Goal: Task Accomplishment & Management: Complete application form

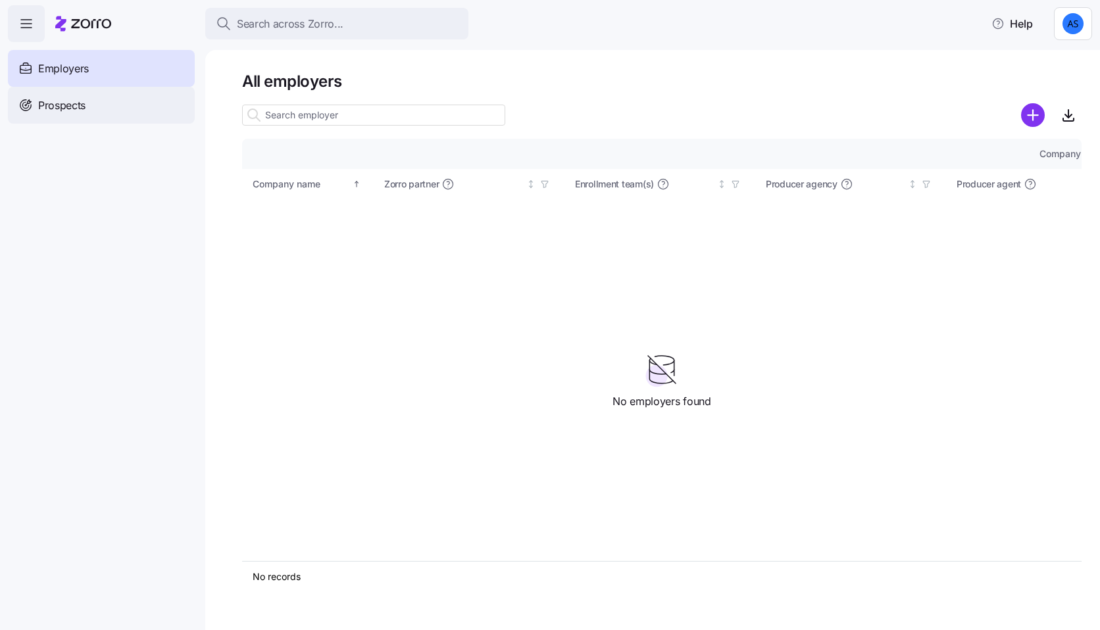
click at [70, 114] on div "Prospects" at bounding box center [101, 105] width 187 height 37
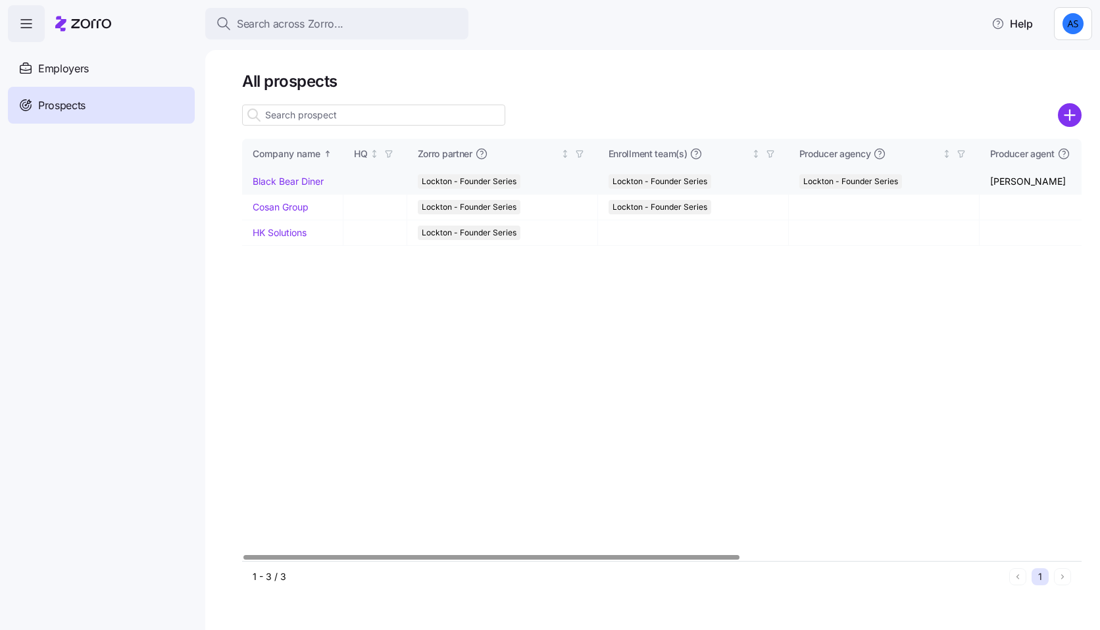
click at [312, 185] on link "Black Bear Diner" at bounding box center [288, 181] width 71 height 11
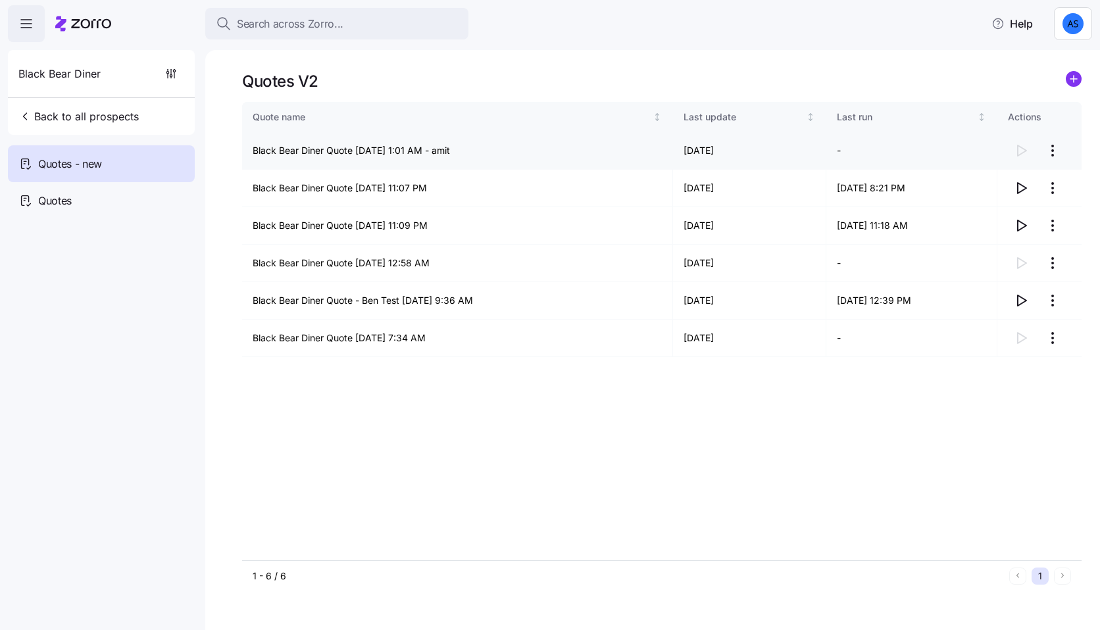
click at [1051, 147] on html "Search across Zorro... Help Black Bear Diner Back to all prospects Quotes - new…" at bounding box center [550, 311] width 1100 height 622
click at [963, 207] on div "Delete quote" at bounding box center [972, 204] width 55 height 14
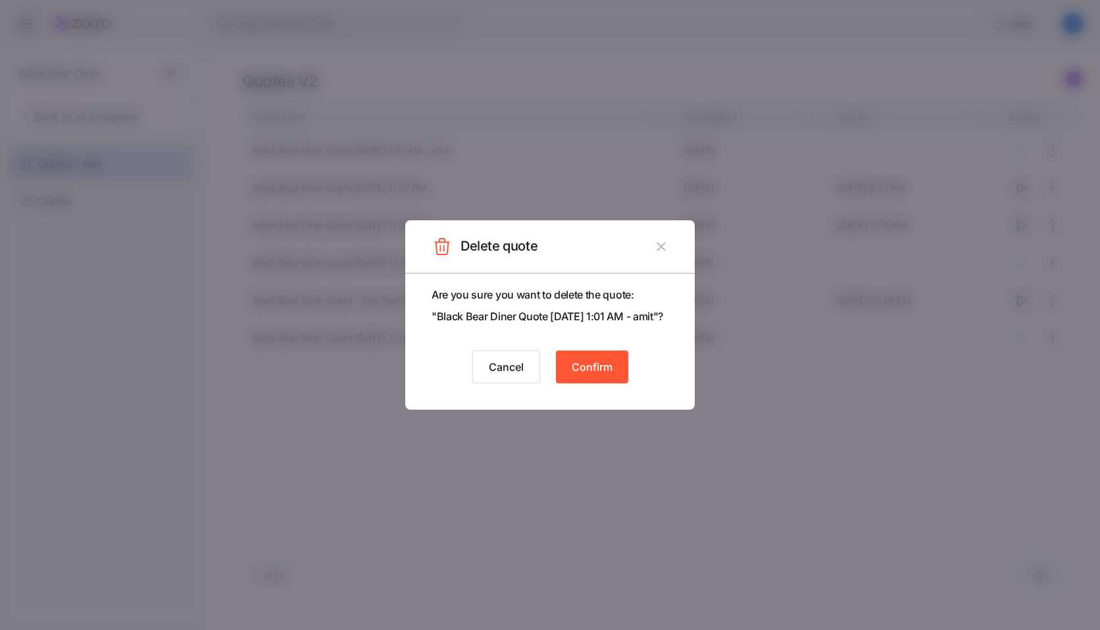
click at [584, 374] on span "Confirm" at bounding box center [592, 367] width 41 height 16
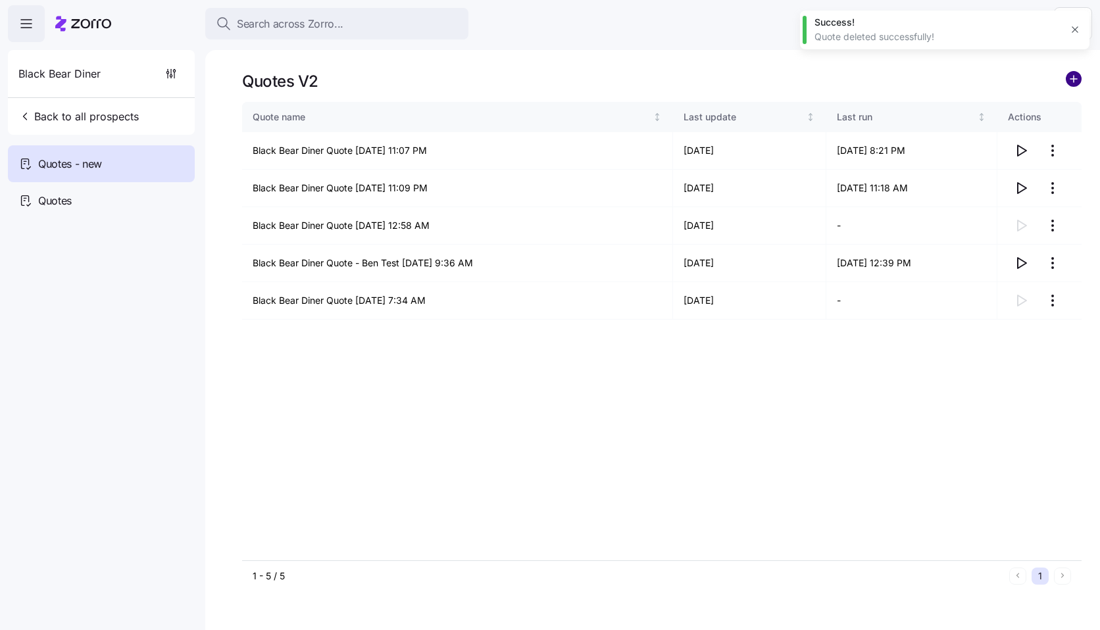
click at [1068, 80] on circle "add icon" at bounding box center [1073, 79] width 14 height 14
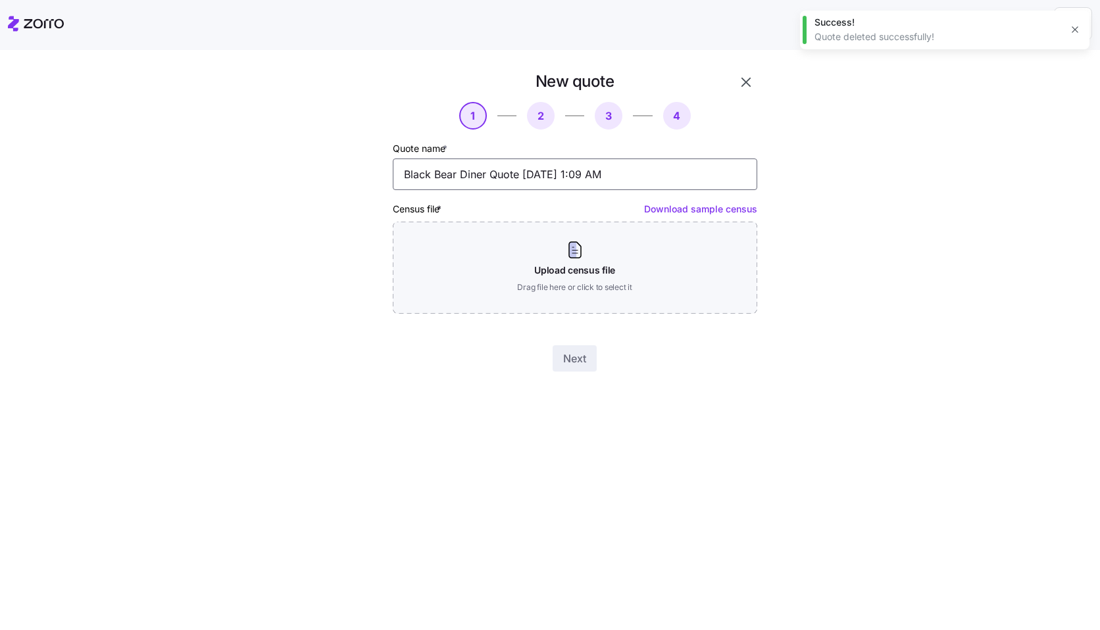
click at [695, 166] on input "Black Bear Diner Quote 09/21/2025 1:09 AM" at bounding box center [575, 175] width 364 height 32
drag, startPoint x: 695, startPoint y: 166, endPoint x: 525, endPoint y: 163, distance: 170.4
click at [525, 164] on input "Black Bear Diner Quote 09/21/2025 1:09 AM" at bounding box center [575, 175] width 364 height 32
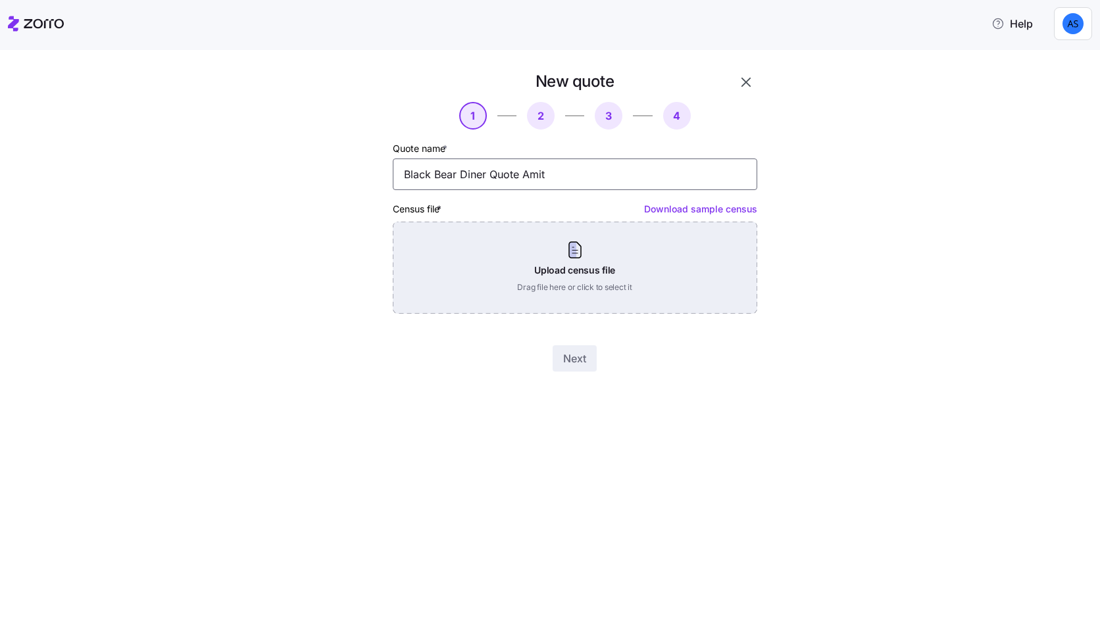
type input "Black Bear Diner Quote Amit"
click at [603, 264] on div "Upload census file Drag file here or click to select it" at bounding box center [575, 268] width 364 height 92
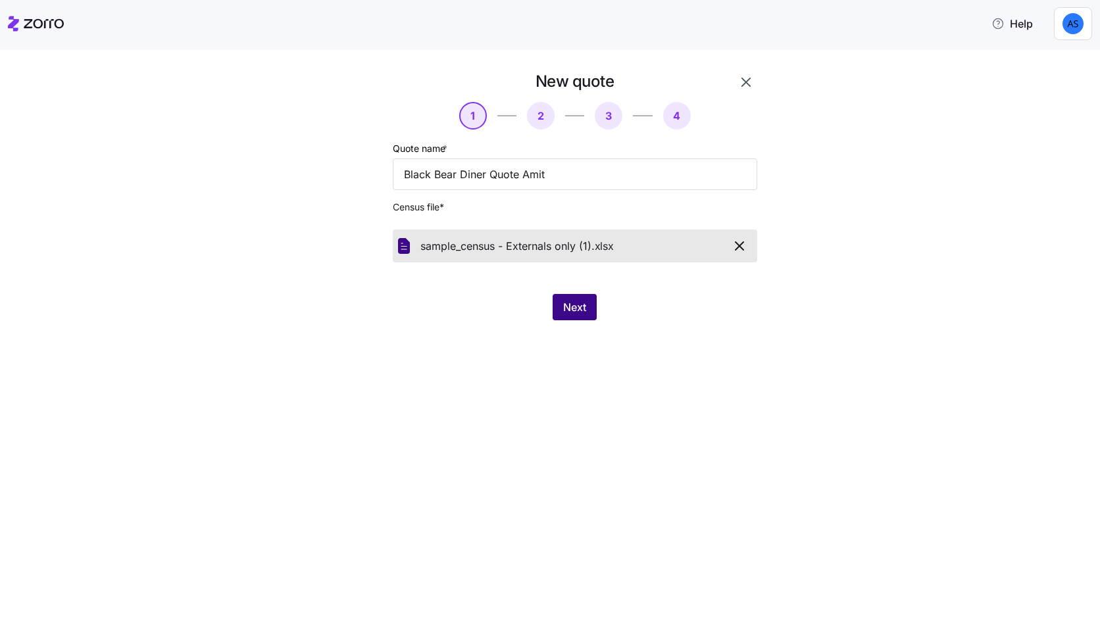
click at [585, 314] on span "Next" at bounding box center [574, 307] width 23 height 16
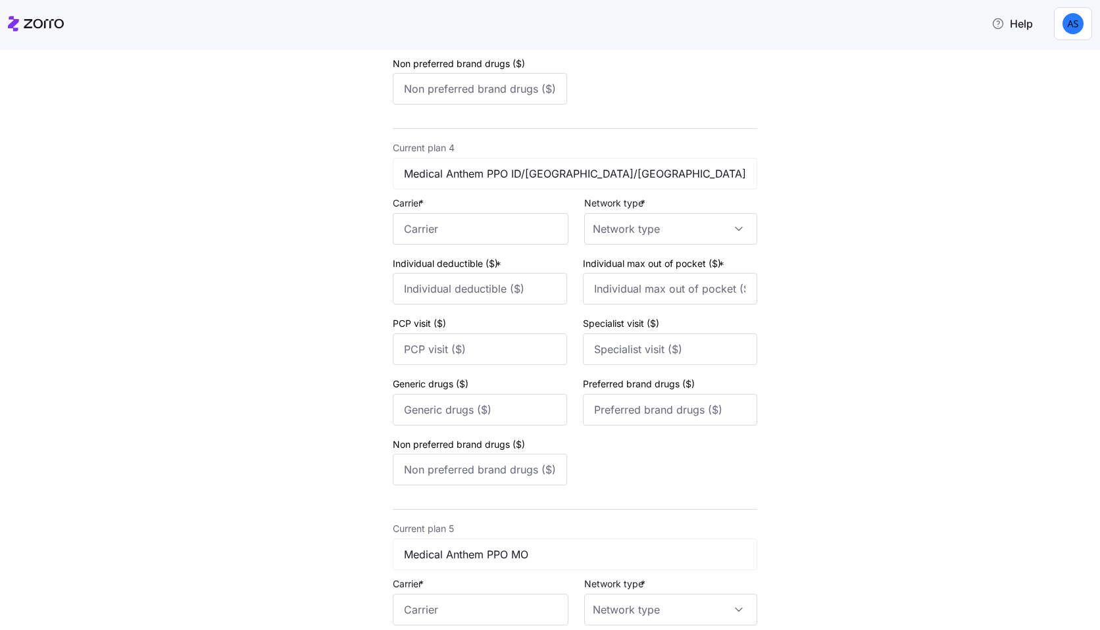
scroll to position [1586, 0]
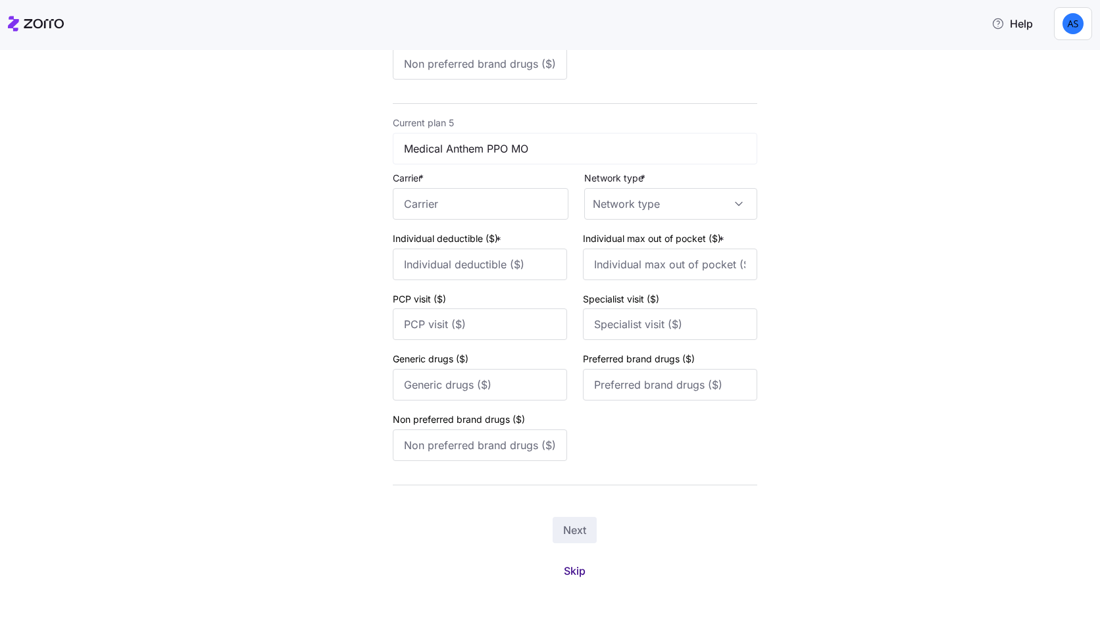
click at [581, 576] on span "Skip" at bounding box center [575, 571] width 22 height 16
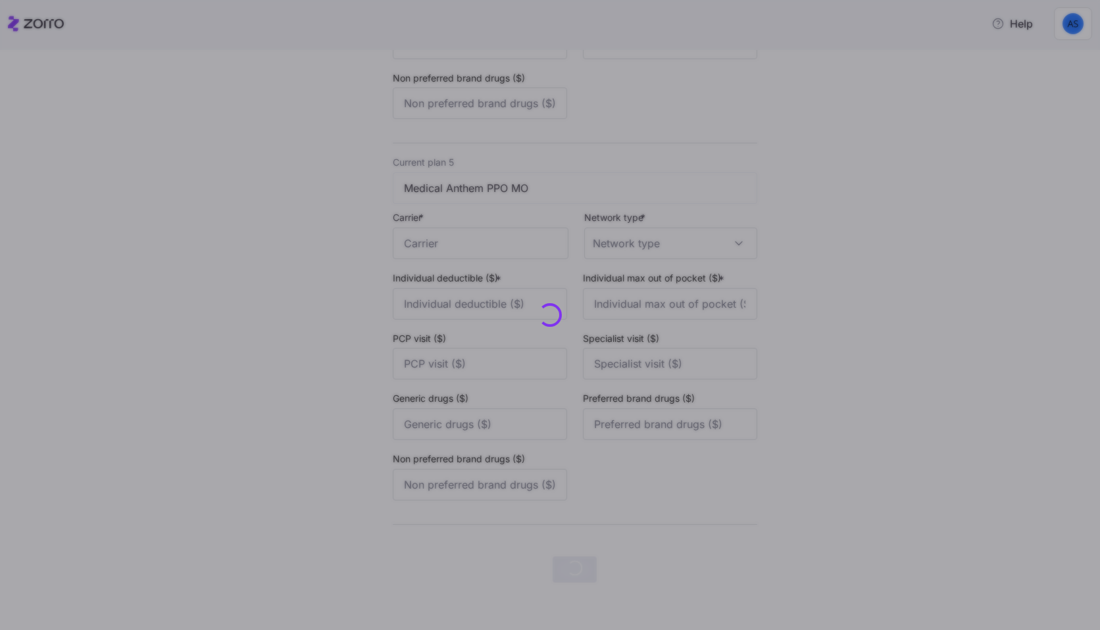
scroll to position [0, 0]
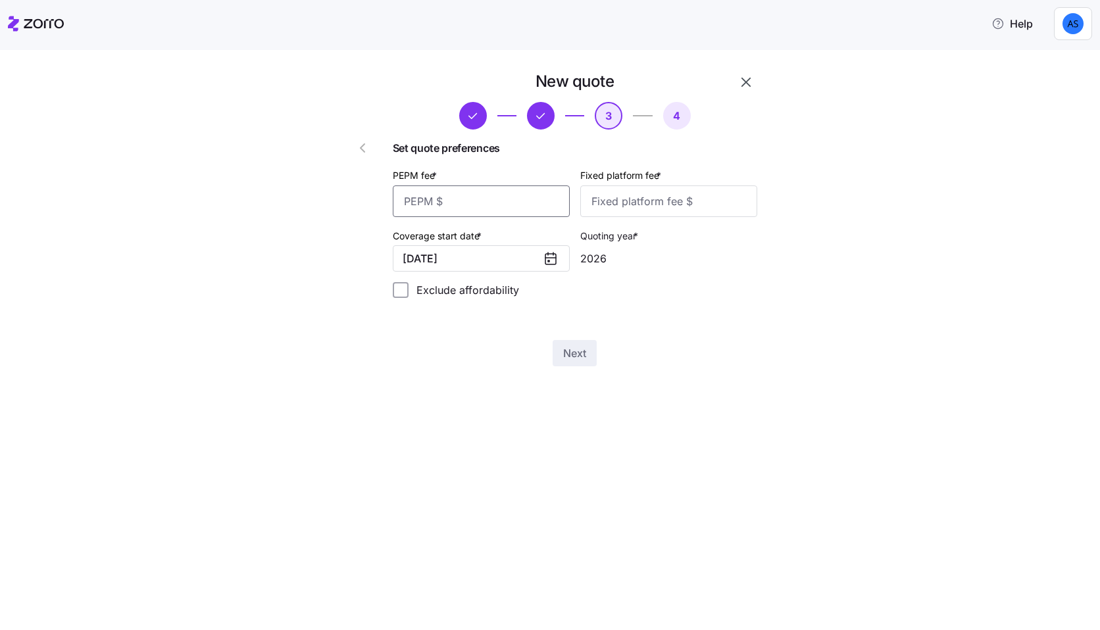
click at [535, 207] on input "PEPM fee *" at bounding box center [481, 202] width 177 height 32
type input "50"
type input "200"
click at [583, 352] on span "Next" at bounding box center [574, 353] width 23 height 16
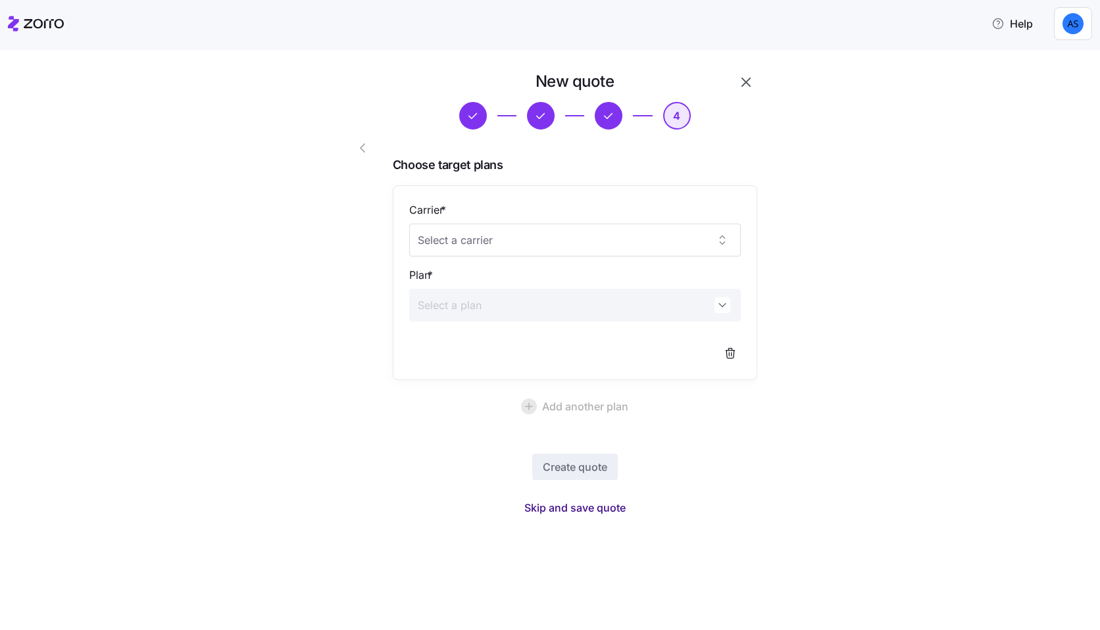
click at [587, 508] on span "Skip and save quote" at bounding box center [574, 508] width 101 height 16
click at [742, 89] on icon "button" at bounding box center [746, 82] width 16 height 16
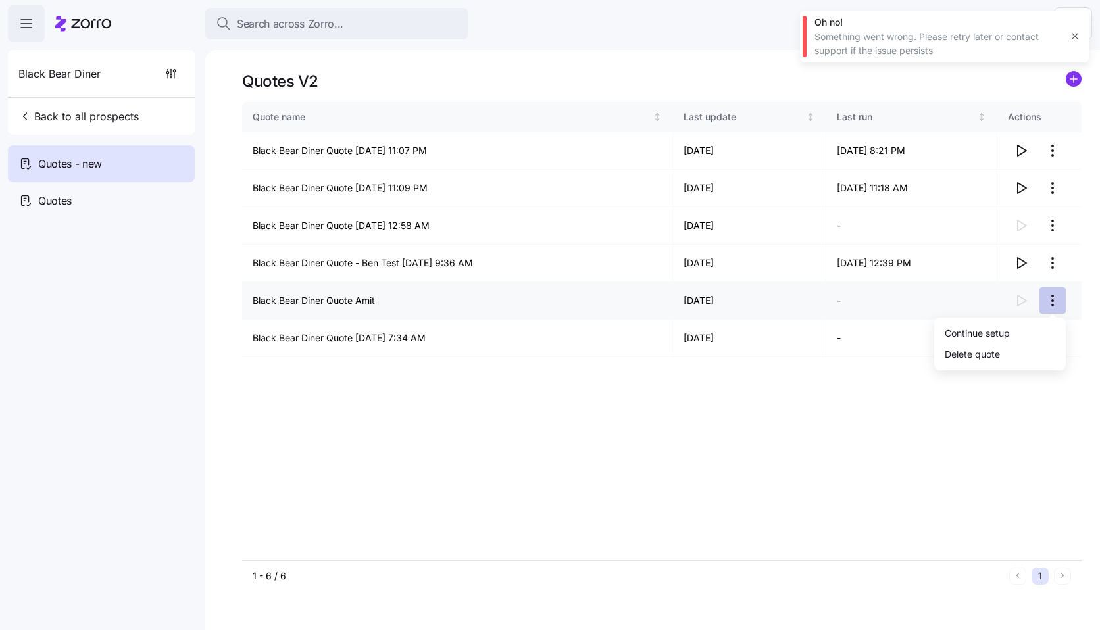
click at [1054, 300] on html "Search across Zorro... Help Black Bear Diner Back to all prospects Quotes - new…" at bounding box center [550, 311] width 1100 height 622
click at [996, 351] on div "Delete quote" at bounding box center [972, 354] width 55 height 14
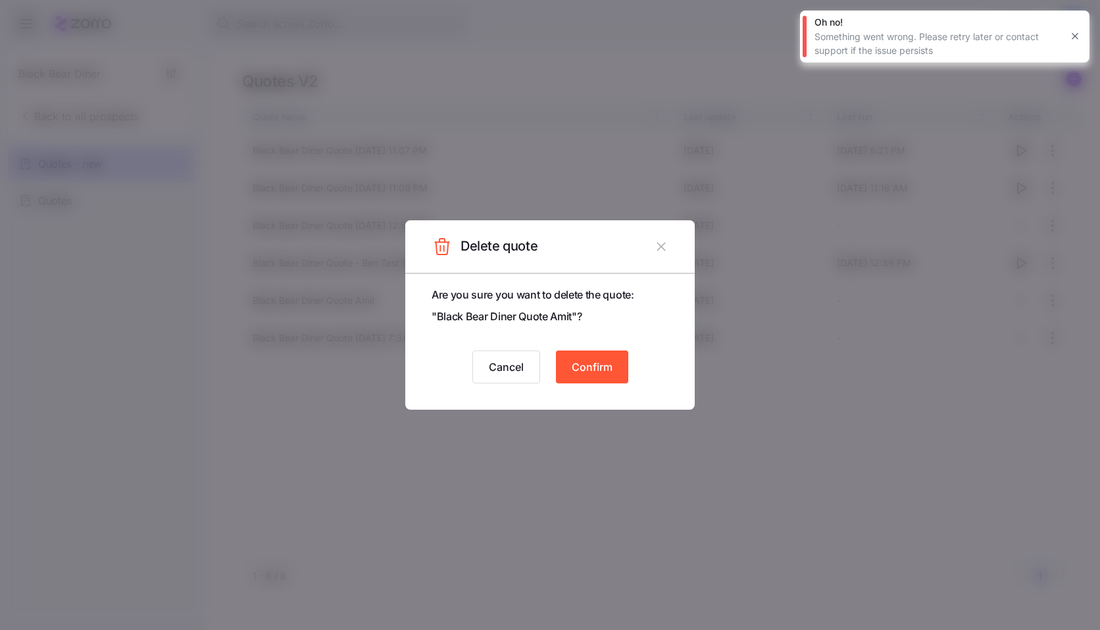
click at [621, 369] on button "Confirm" at bounding box center [592, 367] width 72 height 33
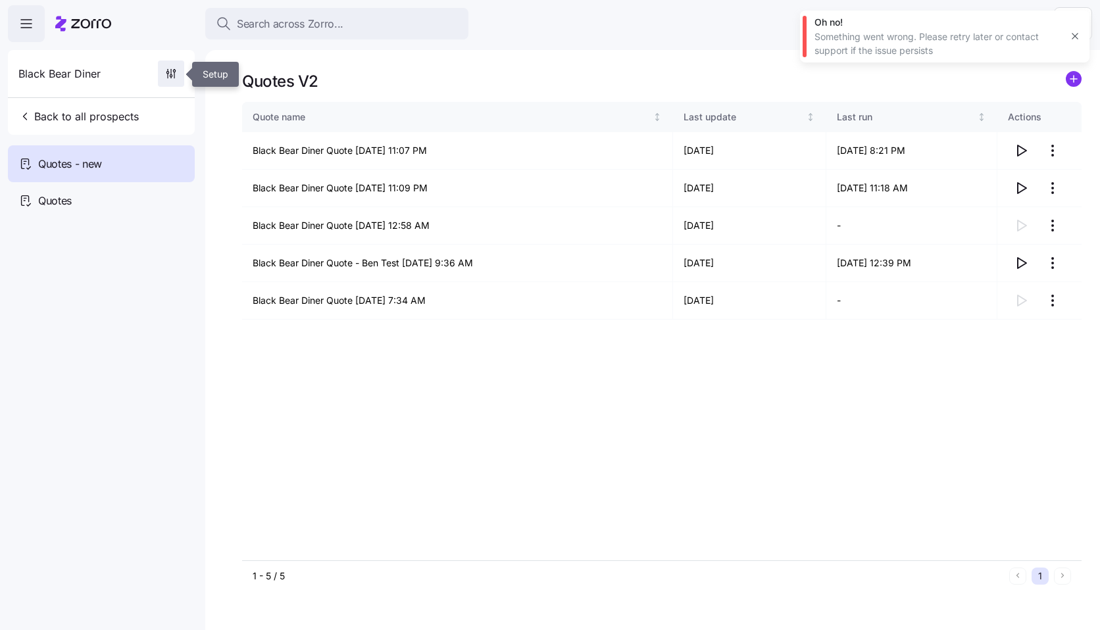
click at [166, 77] on icon "button" at bounding box center [170, 73] width 13 height 13
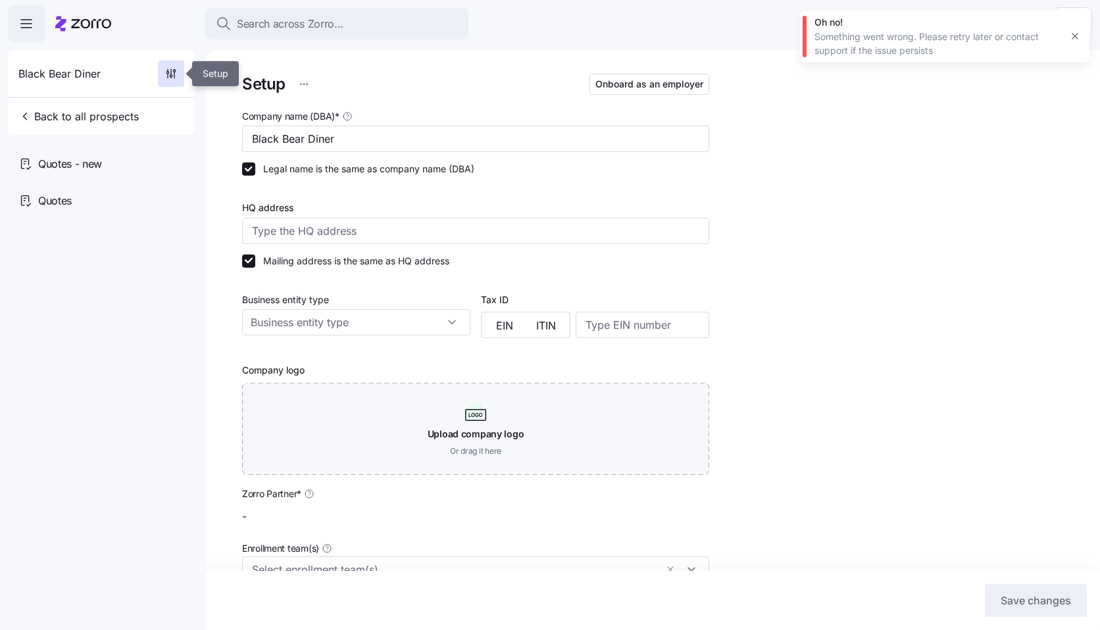
type input "Jackson Lee (jackson.lee@lockton.com)"
type input "Lockton - Founder Series"
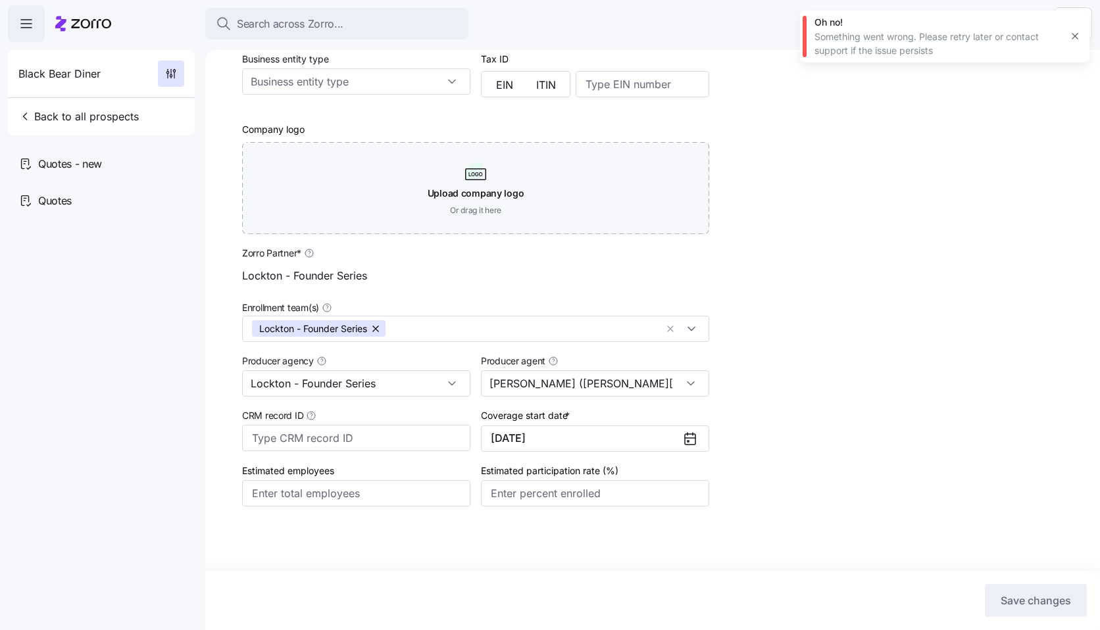
scroll to position [251, 0]
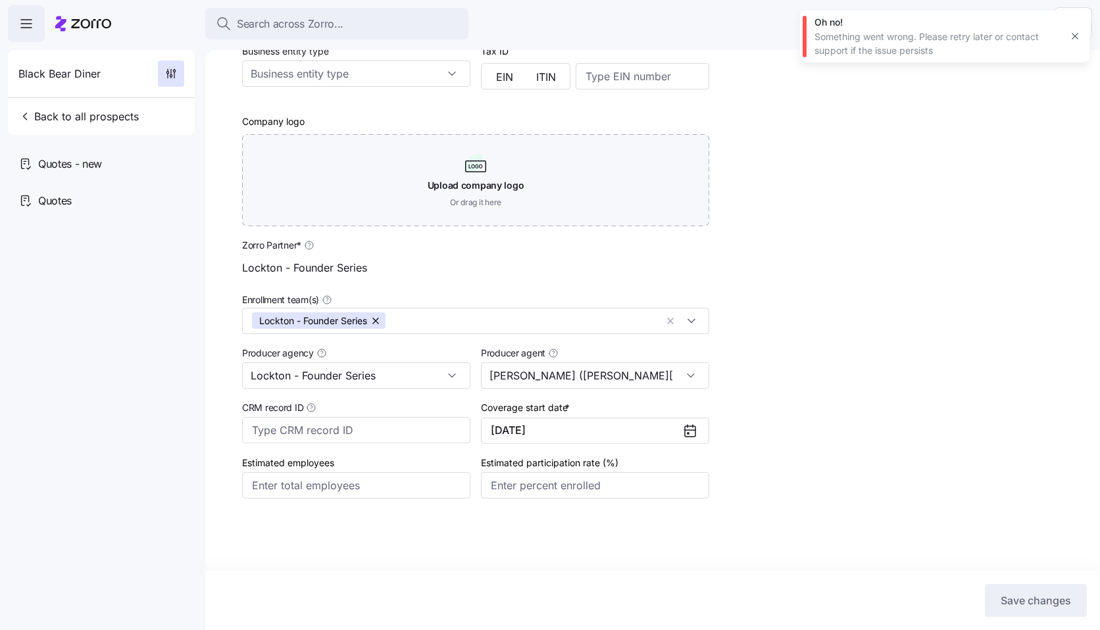
click at [1076, 32] on icon "button" at bounding box center [1075, 36] width 11 height 11
click at [1072, 30] on html "Search across Zorro... Help Black Bear Diner Back to all prospects Quotes - new…" at bounding box center [550, 311] width 1100 height 622
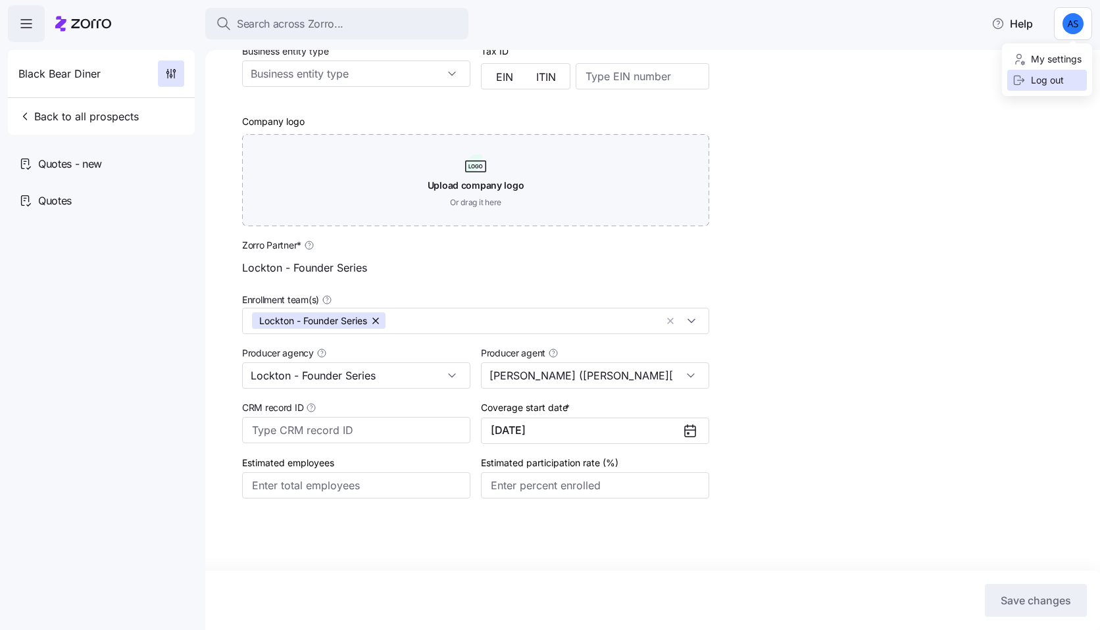
click at [1042, 85] on div "Log out" at bounding box center [1038, 80] width 51 height 14
